Goal: Find specific page/section: Find specific page/section

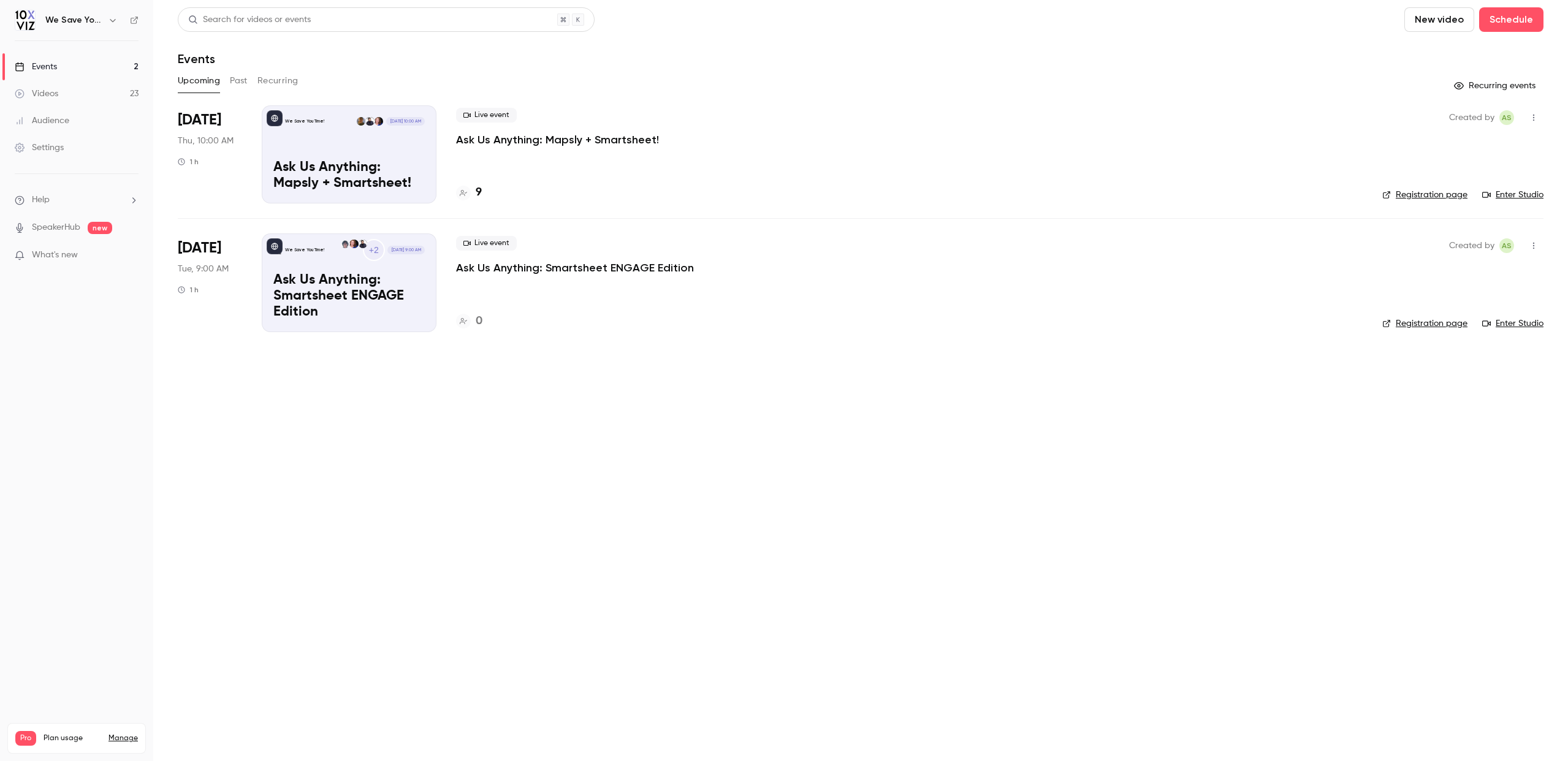
click at [480, 195] on h4 "9" at bounding box center [479, 192] width 6 height 17
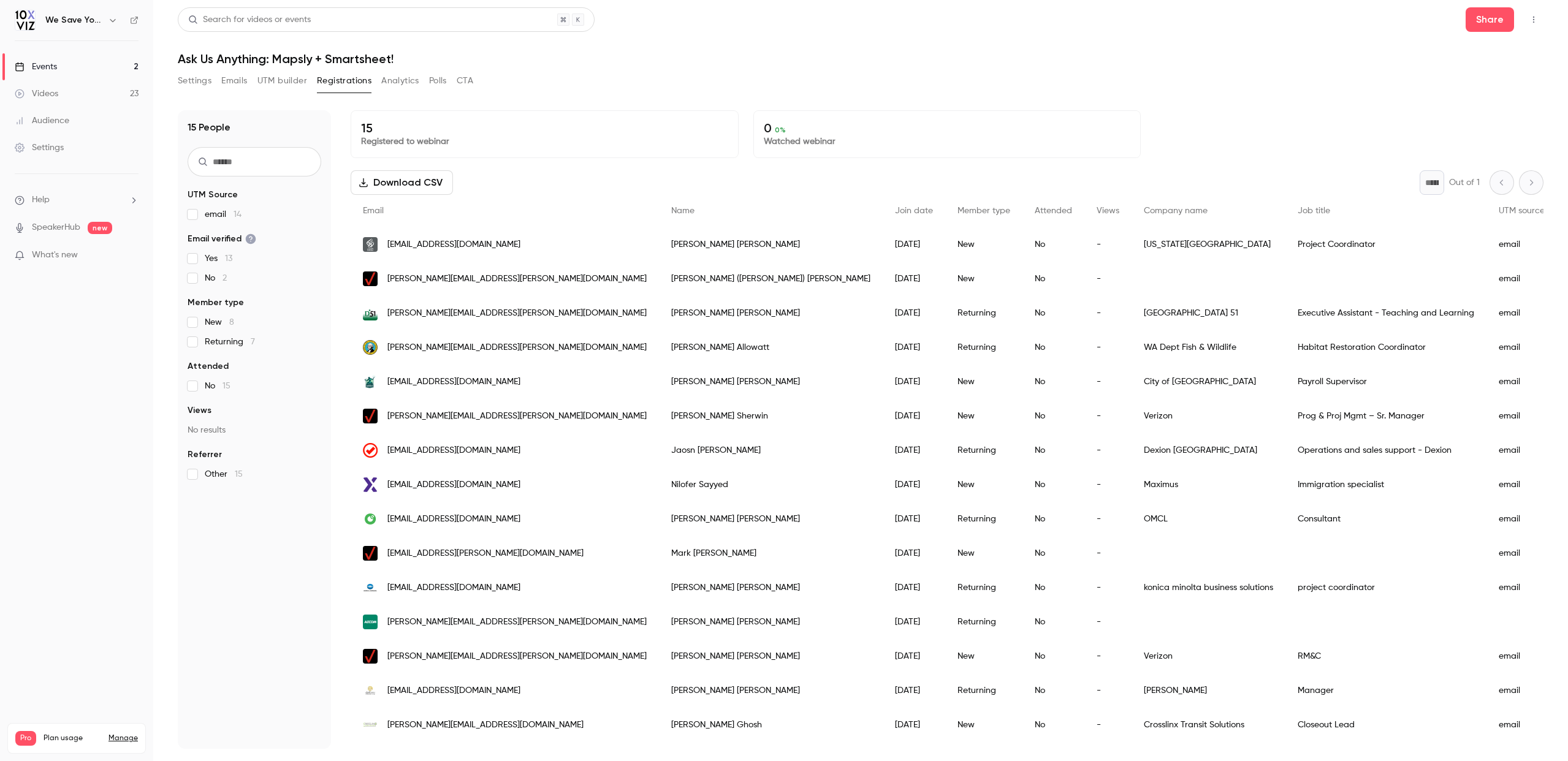
click at [1534, 20] on icon "button" at bounding box center [1535, 20] width 2 height 6
click at [1282, 111] on div at bounding box center [784, 380] width 1568 height 761
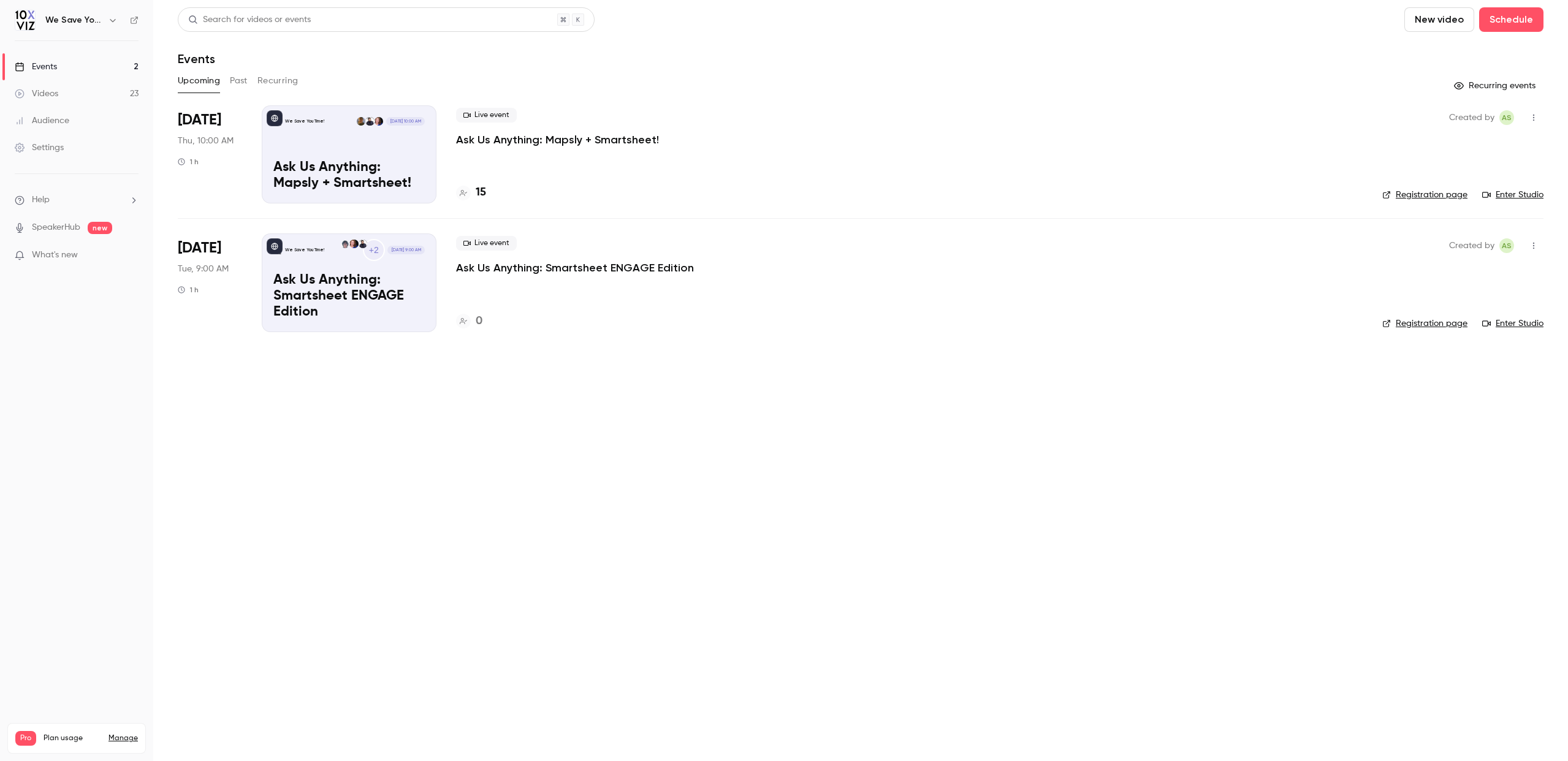
click at [343, 130] on div "We Save You Time! Oct 2, 10:00 AM Ask Us Anything: Mapsly + Smartsheet!" at bounding box center [349, 154] width 175 height 98
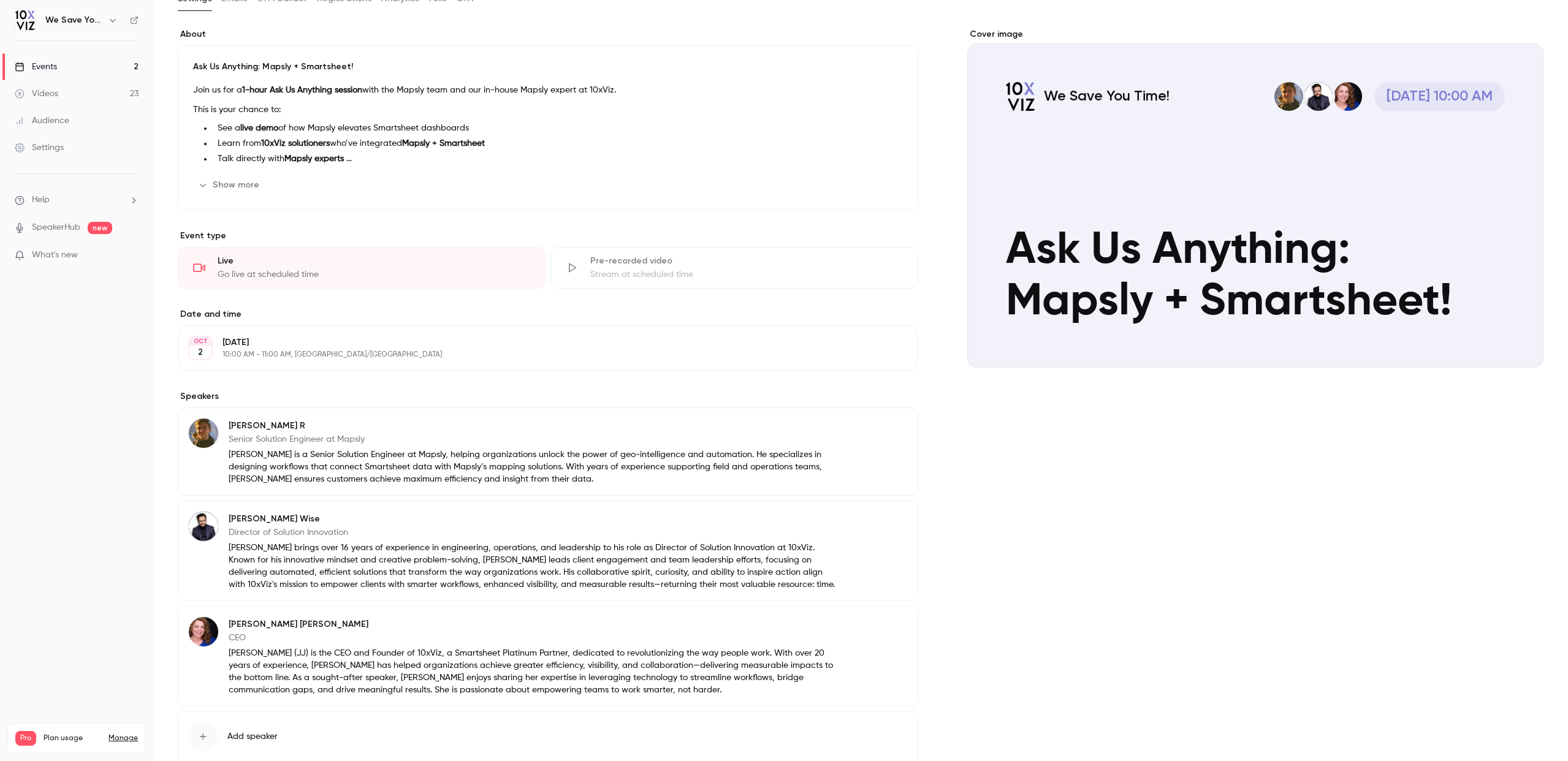
scroll to position [103, 0]
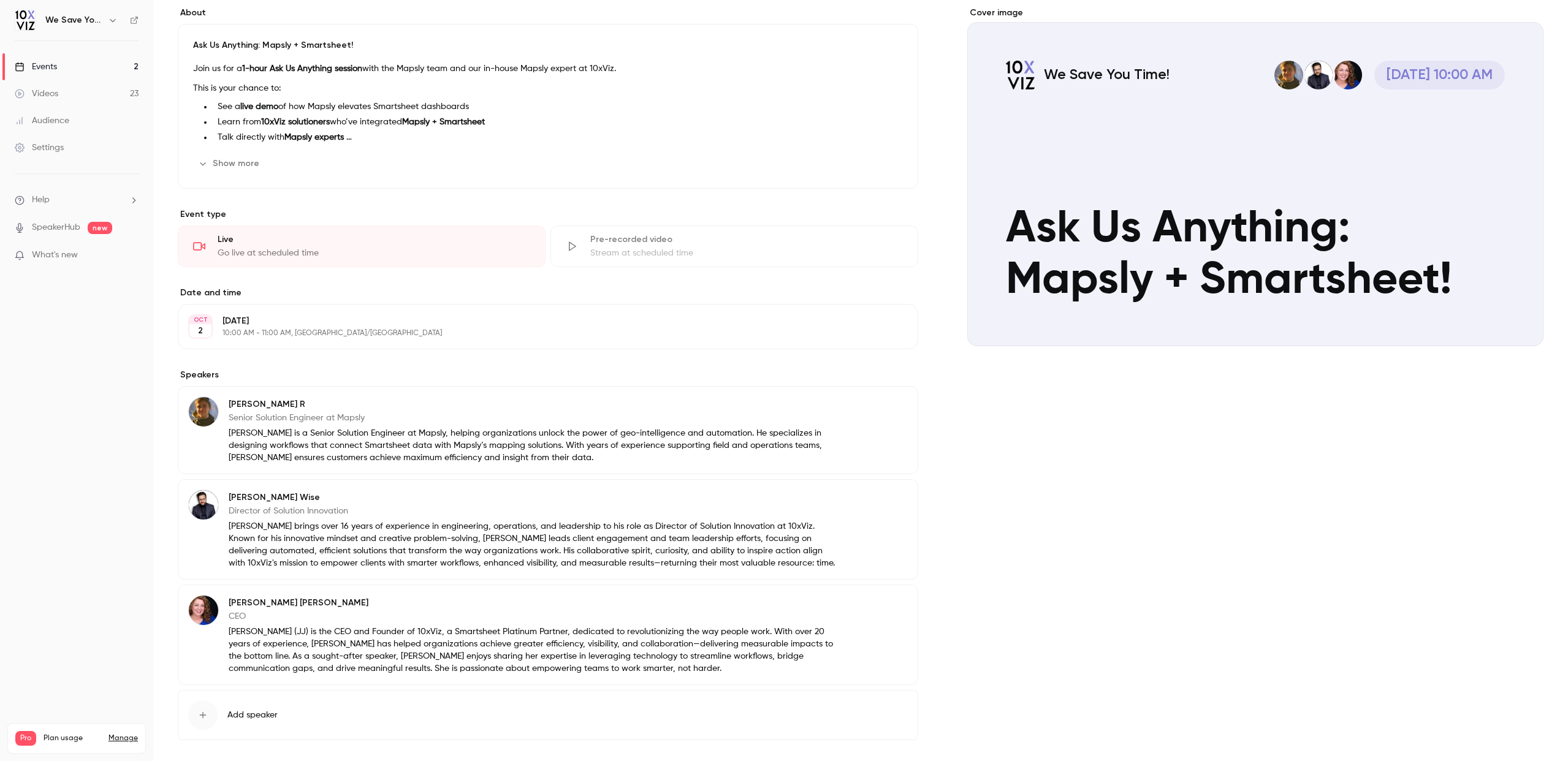
click at [228, 165] on button "Show more" at bounding box center [230, 163] width 73 height 20
